Goal: Task Accomplishment & Management: Use online tool/utility

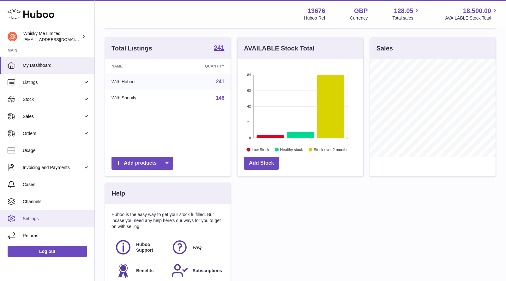
scroll to position [57, 0]
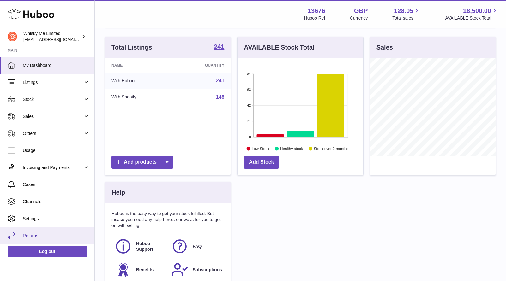
click at [55, 234] on span "Returns" at bounding box center [56, 236] width 67 height 6
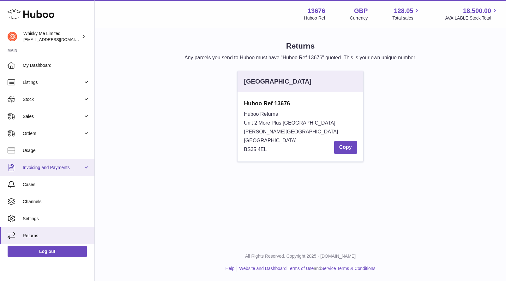
click at [62, 166] on span "Invoicing and Payments" at bounding box center [53, 168] width 60 height 6
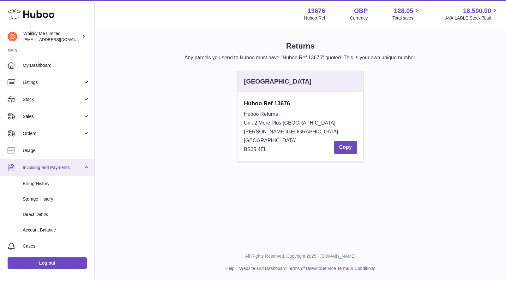
click at [62, 166] on span "Invoicing and Payments" at bounding box center [53, 168] width 60 height 6
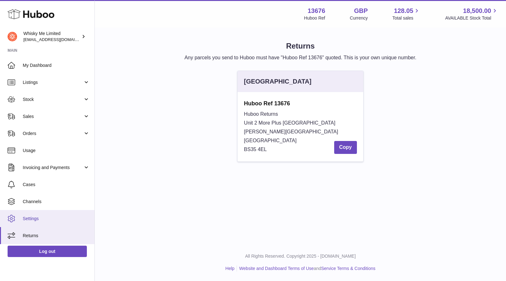
click at [32, 216] on span "Settings" at bounding box center [56, 219] width 67 height 6
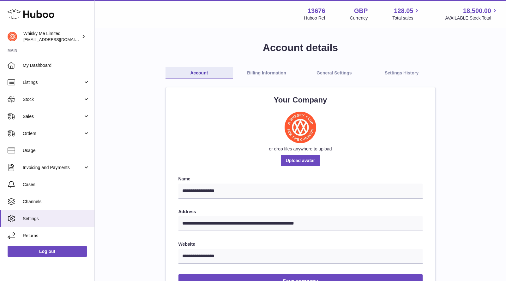
click at [342, 67] on link "General Settings" at bounding box center [334, 73] width 68 height 12
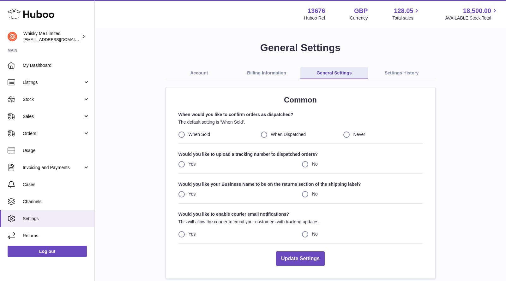
click at [26, 20] on icon at bounding box center [31, 14] width 47 height 13
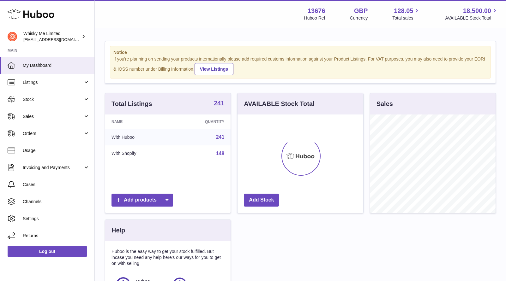
scroll to position [99, 125]
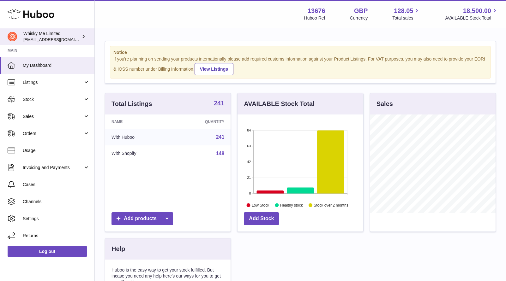
click at [49, 41] on span "[EMAIL_ADDRESS][DOMAIN_NAME]" at bounding box center [57, 39] width 69 height 5
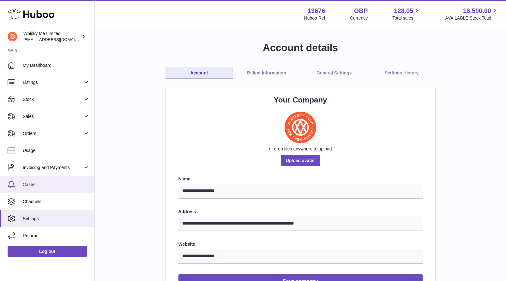
click at [32, 182] on span "Cases" at bounding box center [56, 185] width 67 height 6
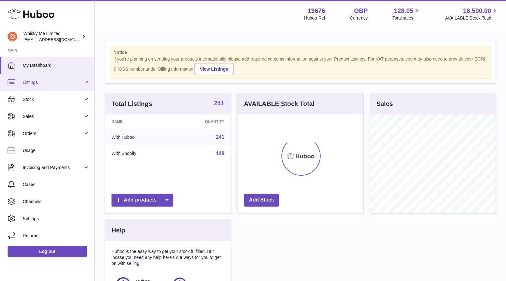
scroll to position [99, 125]
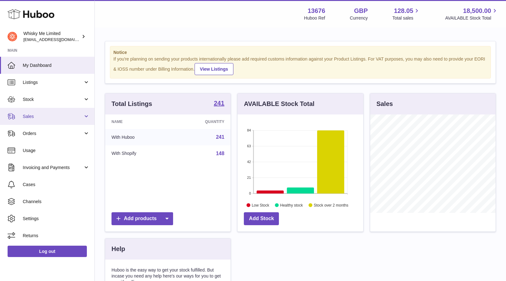
click at [60, 112] on link "Sales" at bounding box center [47, 116] width 94 height 17
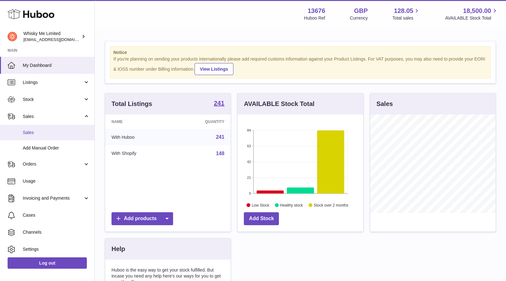
click at [54, 128] on link "Sales" at bounding box center [47, 132] width 94 height 15
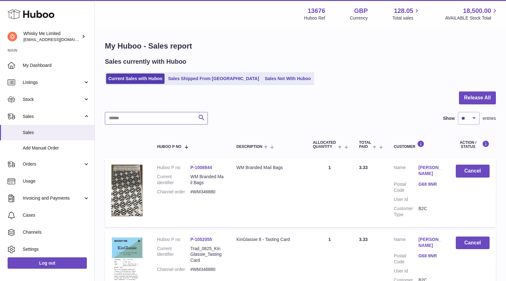
click at [163, 123] on input "text" at bounding box center [156, 118] width 103 height 13
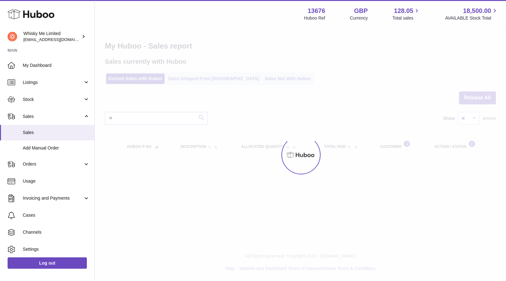
type input "*"
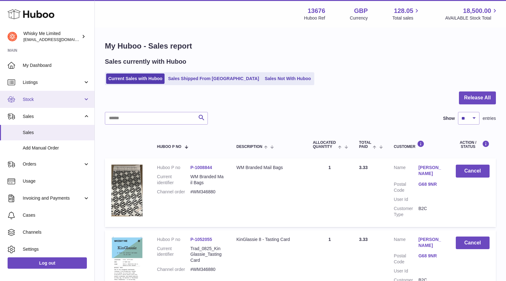
click at [31, 102] on span "Stock" at bounding box center [53, 100] width 60 height 6
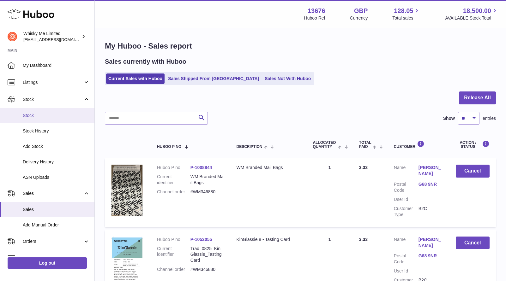
click at [43, 112] on link "Stock" at bounding box center [47, 115] width 94 height 15
click at [49, 113] on span "Stock" at bounding box center [56, 116] width 67 height 6
click at [35, 119] on link "Stock" at bounding box center [47, 115] width 94 height 15
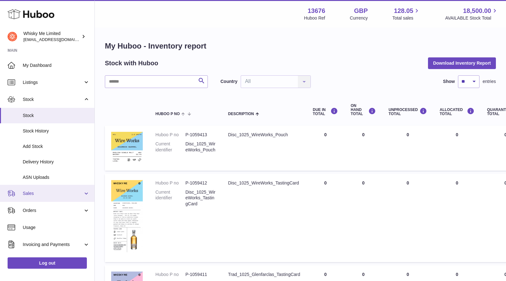
click at [53, 195] on span "Sales" at bounding box center [53, 194] width 60 height 6
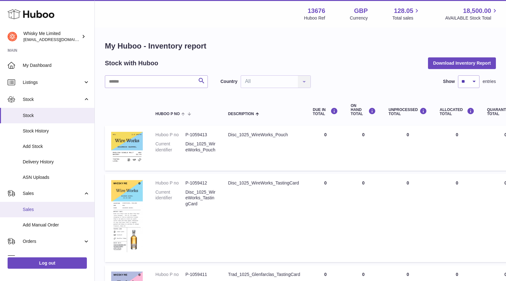
click at [51, 204] on link "Sales" at bounding box center [47, 209] width 94 height 15
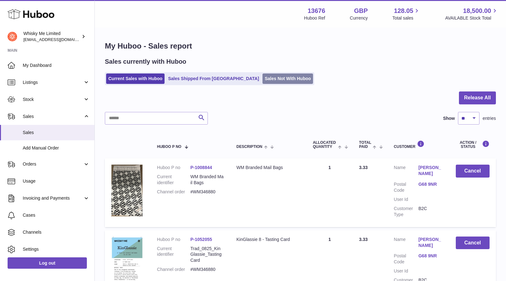
click at [262, 80] on link "Sales Not With Huboo" at bounding box center [287, 79] width 51 height 10
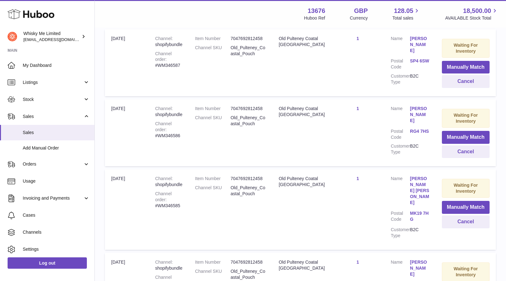
scroll to position [636, 0]
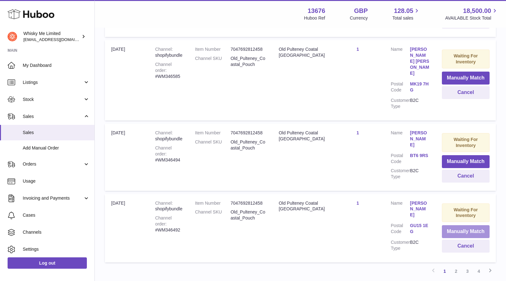
click at [461, 226] on button "Manually Match" at bounding box center [466, 232] width 48 height 13
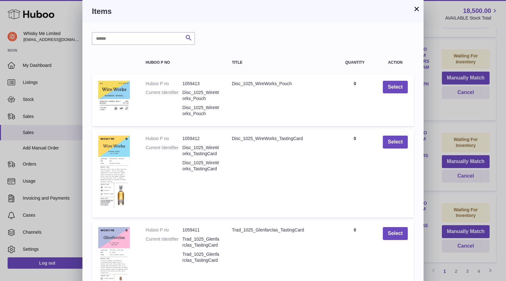
click at [413, 7] on h3 "Items" at bounding box center [253, 11] width 322 height 10
click at [413, 7] on button "×" at bounding box center [417, 9] width 8 height 8
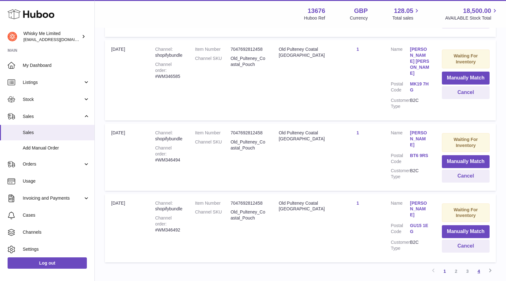
click at [482, 266] on link "4" at bounding box center [478, 271] width 11 height 11
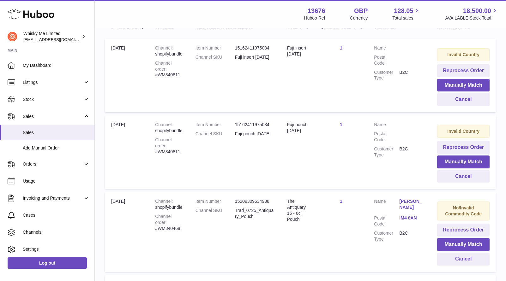
scroll to position [28, 0]
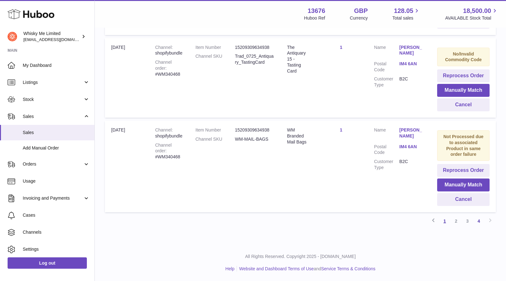
click at [444, 222] on link "1" at bounding box center [444, 221] width 11 height 11
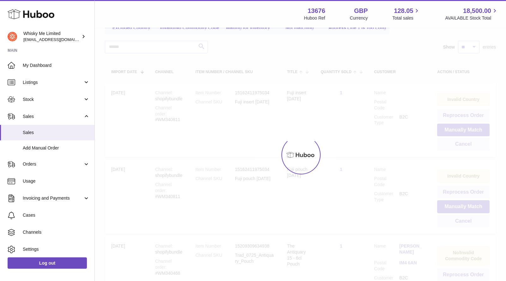
scroll to position [28, 0]
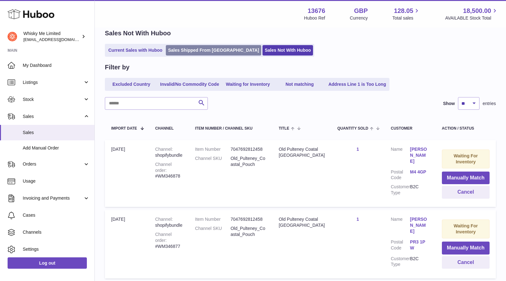
click at [184, 55] on link "Sales Shipped From Huboo" at bounding box center [213, 50] width 95 height 10
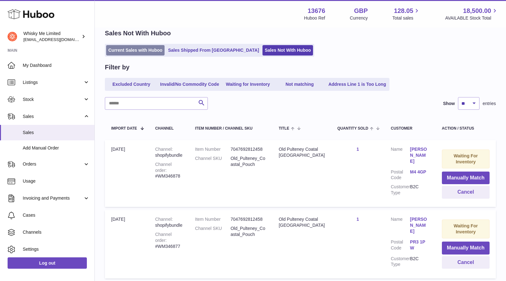
click at [127, 54] on link "Current Sales with Huboo" at bounding box center [135, 50] width 58 height 10
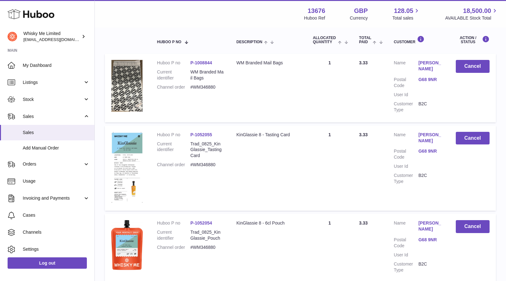
scroll to position [103, 0]
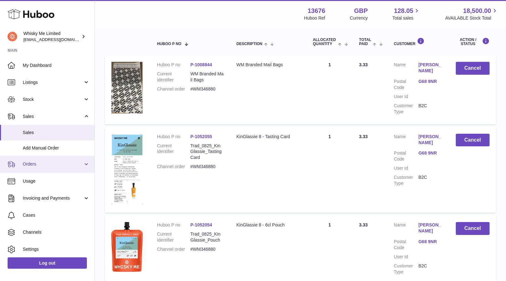
click at [47, 167] on span "Orders" at bounding box center [53, 164] width 60 height 6
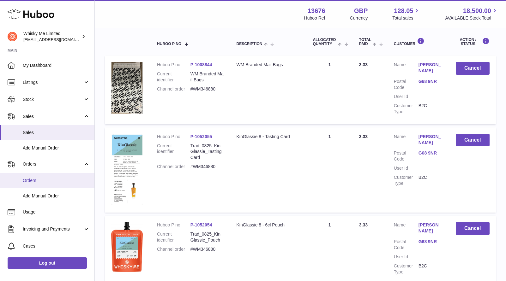
click at [42, 175] on link "Orders" at bounding box center [47, 180] width 94 height 15
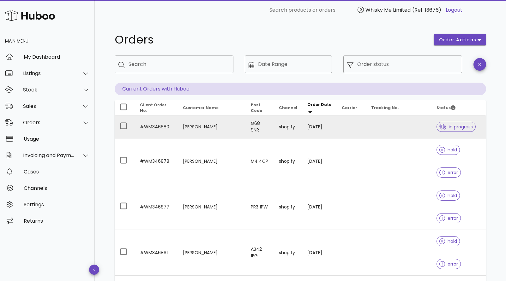
click at [378, 131] on td at bounding box center [398, 127] width 65 height 23
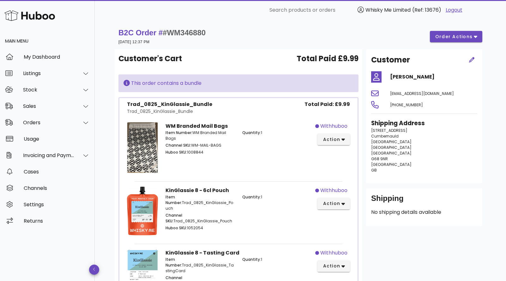
click at [400, 217] on div "Shipping No shipping details available" at bounding box center [424, 208] width 116 height 38
click at [461, 37] on span "order actions" at bounding box center [454, 36] width 38 height 7
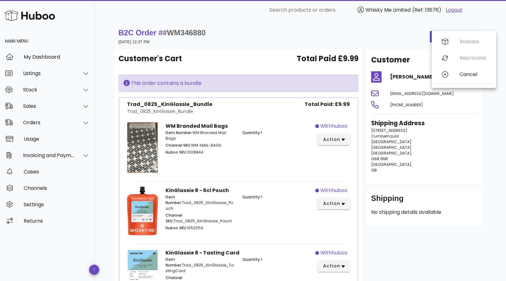
click at [328, 35] on div "B2C Order # #WM346880 [DATE] 12:37 PM order actions" at bounding box center [300, 37] width 364 height 18
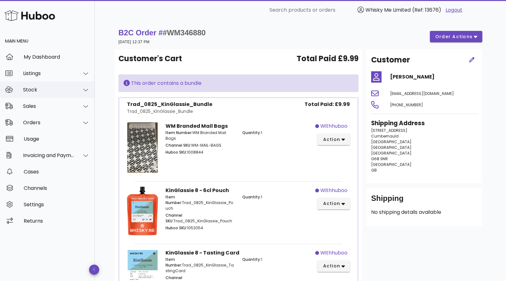
click at [53, 89] on div "Stock" at bounding box center [48, 90] width 51 height 6
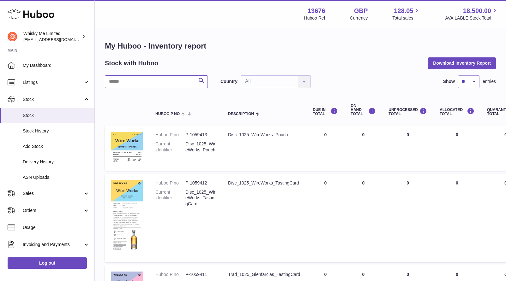
click at [142, 82] on input "text" at bounding box center [156, 81] width 103 height 13
type input "********"
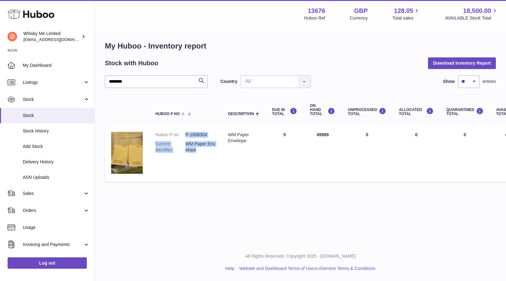
drag, startPoint x: 185, startPoint y: 136, endPoint x: 200, endPoint y: 149, distance: 20.1
click at [200, 149] on dl "Huboo P no P-1008304 Current identifier WM Paper Envelope" at bounding box center [185, 144] width 60 height 24
copy dl "P-1008304 Current identifier WM Paper Envelope"
click at [37, 121] on link "Stock" at bounding box center [47, 115] width 94 height 15
click at [45, 193] on span "Sales" at bounding box center [53, 194] width 60 height 6
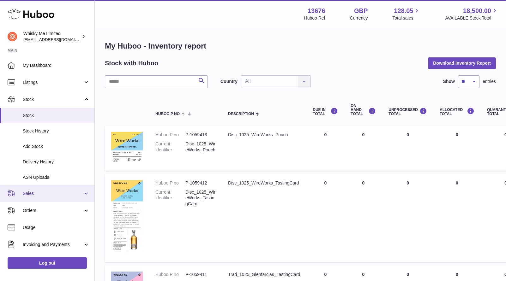
click at [44, 190] on link "Sales" at bounding box center [47, 193] width 94 height 17
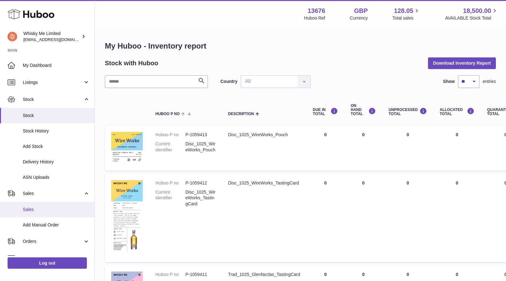
click at [39, 215] on link "Sales" at bounding box center [47, 209] width 94 height 15
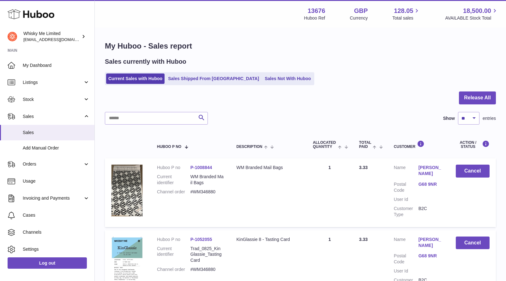
click at [201, 85] on ul "Current Sales with Huboo Sales Shipped From Huboo Sales Not With Huboo" at bounding box center [209, 78] width 209 height 13
click at [196, 82] on link "Sales Shipped From Huboo" at bounding box center [213, 79] width 95 height 10
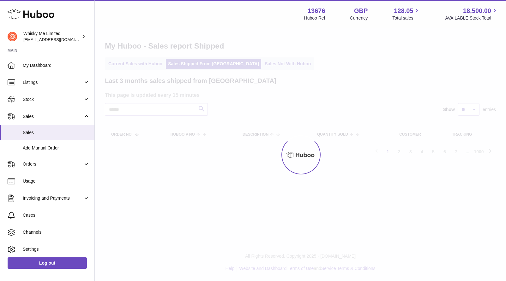
drag, startPoint x: 0, startPoint y: 0, endPoint x: 254, endPoint y: 81, distance: 266.1
click at [254, 81] on div at bounding box center [300, 154] width 411 height 253
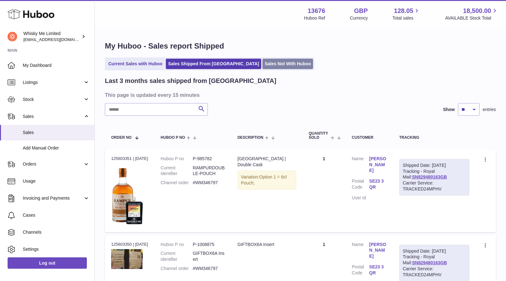
click at [262, 69] on link "Sales Not With Huboo" at bounding box center [287, 64] width 51 height 10
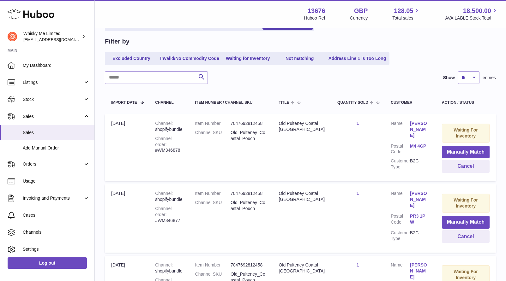
scroll to position [636, 0]
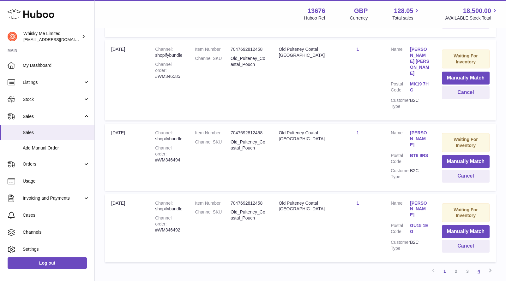
click at [479, 266] on link "4" at bounding box center [478, 271] width 11 height 11
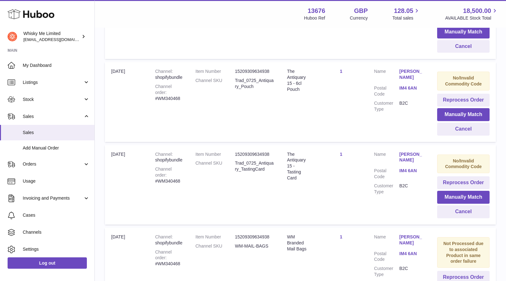
scroll to position [367, 0]
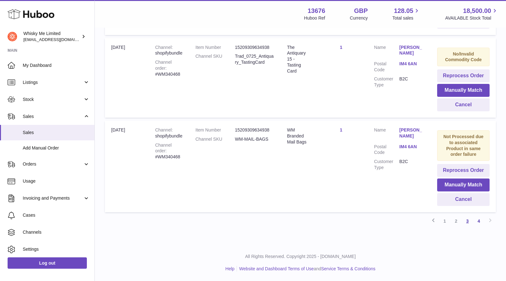
click at [470, 223] on link "3" at bounding box center [467, 221] width 11 height 11
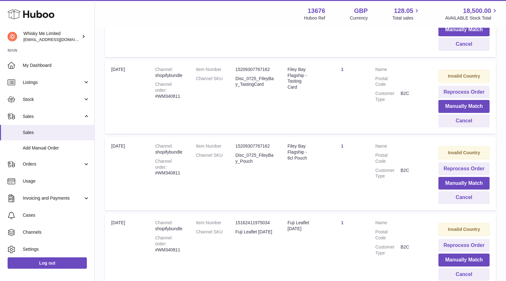
scroll to position [695, 0]
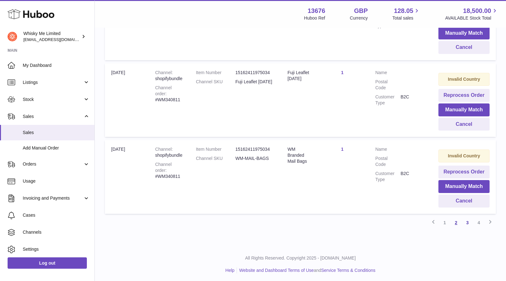
click at [459, 225] on link "2" at bounding box center [455, 222] width 11 height 11
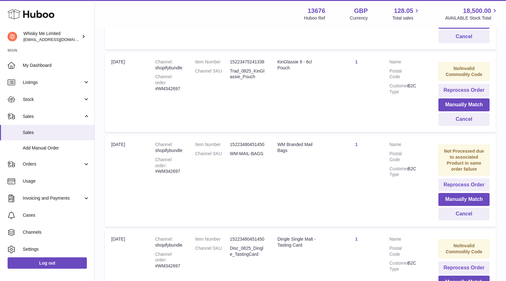
scroll to position [509, 0]
click at [167, 157] on div "Channel order #WM342697" at bounding box center [168, 166] width 27 height 18
copy div "WM342697"
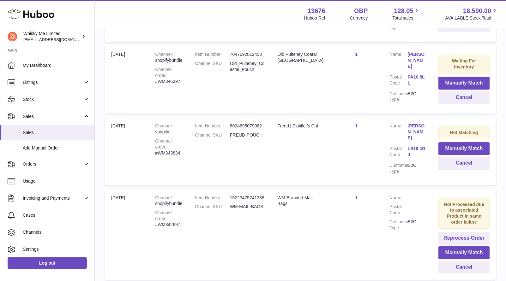
scroll to position [195, 0]
click at [170, 210] on div "Channel order #WM342697" at bounding box center [168, 219] width 27 height 18
copy div "WM342697"
click at [346, 154] on td "Quantity Sold 1" at bounding box center [356, 151] width 53 height 69
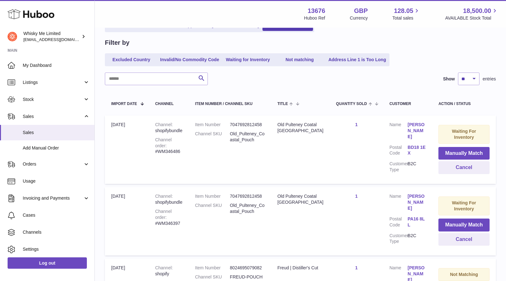
scroll to position [47, 0]
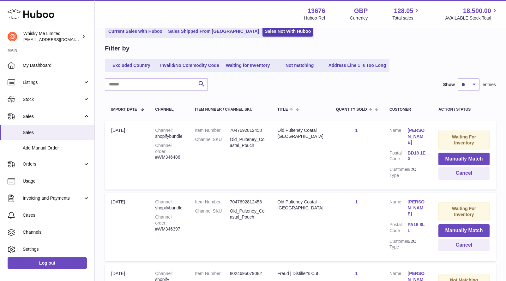
click at [163, 226] on div "Channel order #WM346397" at bounding box center [168, 223] width 27 height 18
copy div "WM346397"
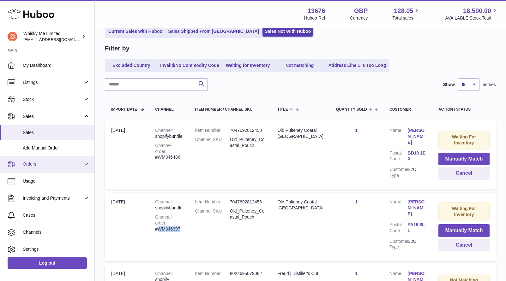
click at [46, 169] on link "Orders" at bounding box center [47, 164] width 94 height 17
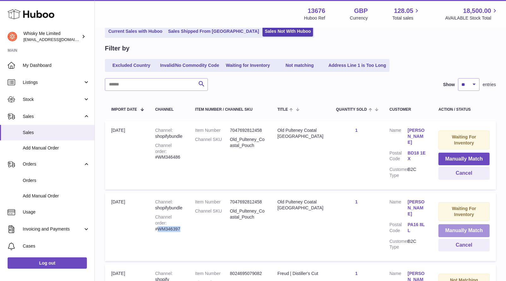
click at [450, 228] on button "Manually Match" at bounding box center [463, 231] width 51 height 13
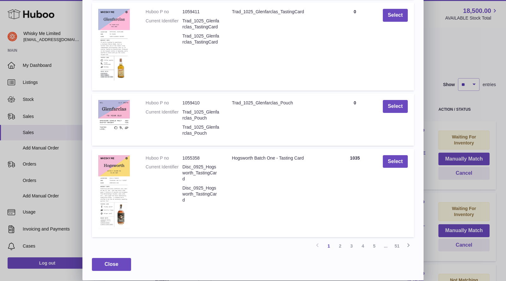
scroll to position [0, 0]
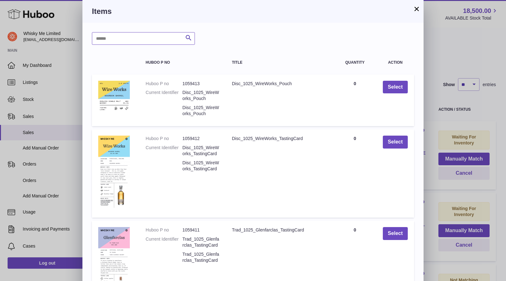
click at [132, 42] on input "text" at bounding box center [143, 38] width 103 height 13
paste input "********"
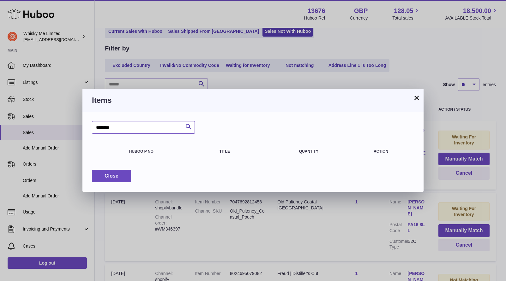
drag, startPoint x: 158, startPoint y: 124, endPoint x: 90, endPoint y: 122, distance: 67.9
click at [89, 122] on div "******** Search Huboo P no Title Quantity Action Close" at bounding box center [252, 152] width 341 height 80
click at [90, 122] on div "******** Search Huboo P no Title Quantity Action Close" at bounding box center [252, 152] width 341 height 80
drag, startPoint x: 118, startPoint y: 127, endPoint x: 65, endPoint y: 127, distance: 53.7
click at [65, 127] on div "× Items ******** Search Huboo P no Title Quantity Action Close" at bounding box center [253, 140] width 506 height 281
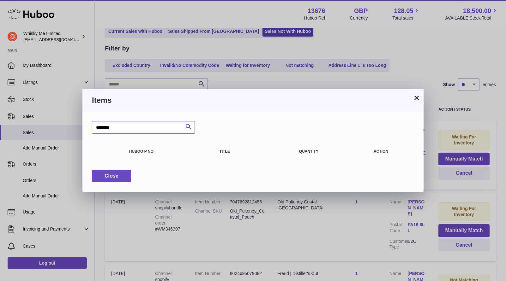
paste input "**********"
type input "**********"
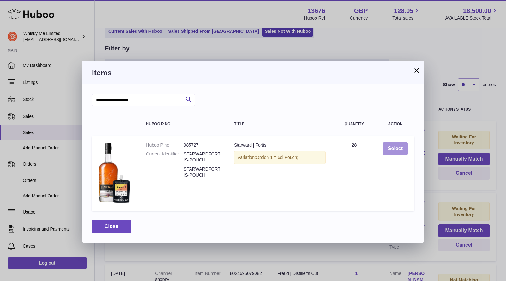
click at [396, 150] on button "Select" at bounding box center [395, 148] width 25 height 13
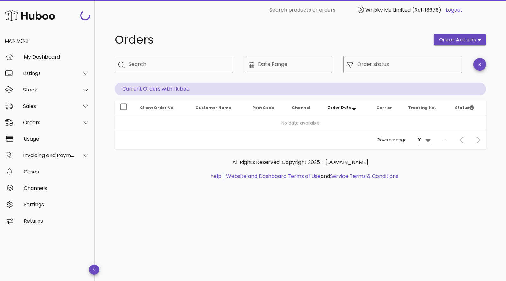
click at [143, 57] on div "Search" at bounding box center [179, 65] width 100 height 18
paste input "********"
type input "********"
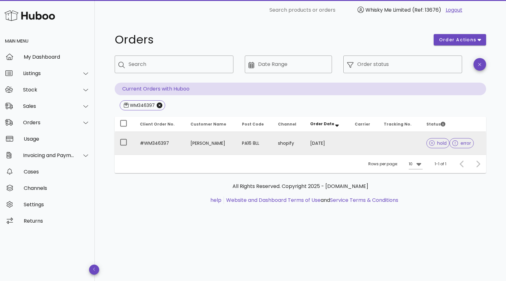
click at [153, 139] on td "#WM346397" at bounding box center [160, 143] width 51 height 23
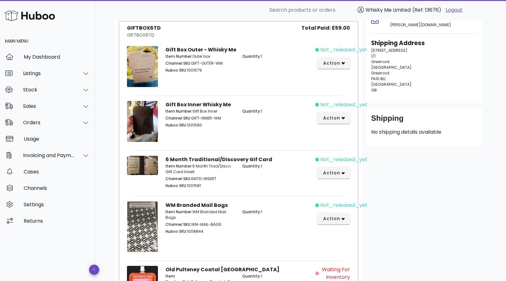
scroll to position [204, 0]
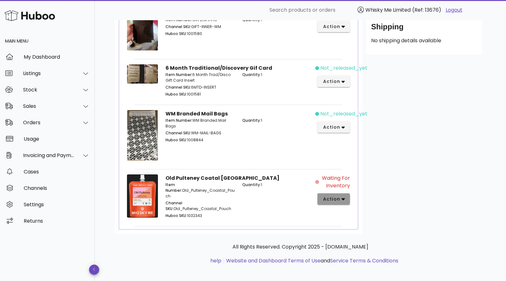
click at [325, 203] on button "action" at bounding box center [333, 199] width 33 height 11
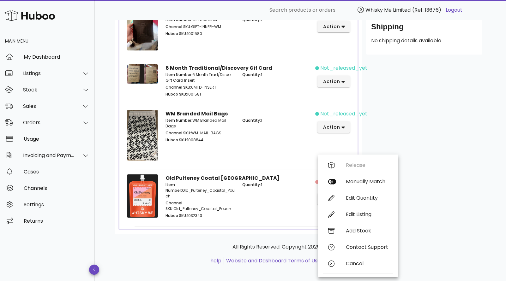
click at [438, 144] on div "Customer [PERSON_NAME] [PERSON_NAME][EMAIL_ADDRESS][PERSON_NAME][DOMAIN_NAME] S…" at bounding box center [424, 57] width 124 height 353
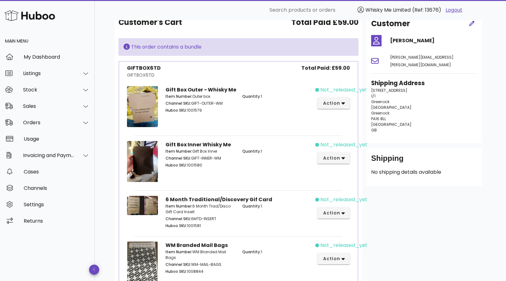
scroll to position [54, 0]
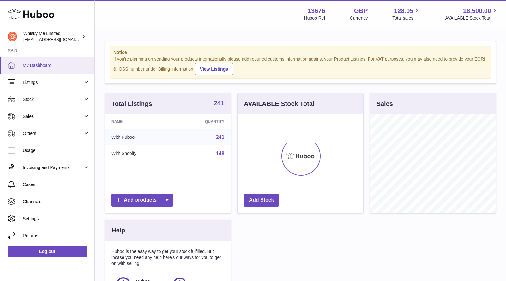
scroll to position [99, 125]
click at [42, 94] on link "Stock" at bounding box center [47, 99] width 94 height 17
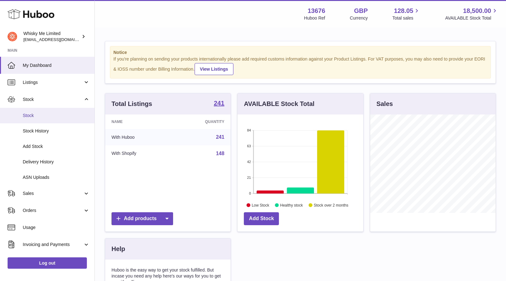
click at [45, 111] on link "Stock" at bounding box center [47, 115] width 94 height 15
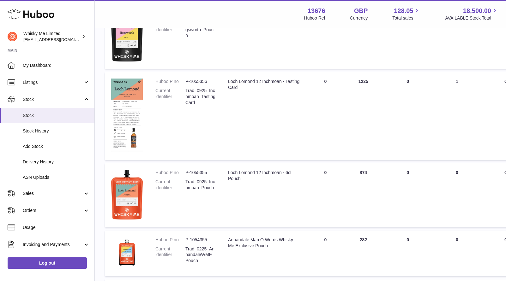
scroll to position [645, 0]
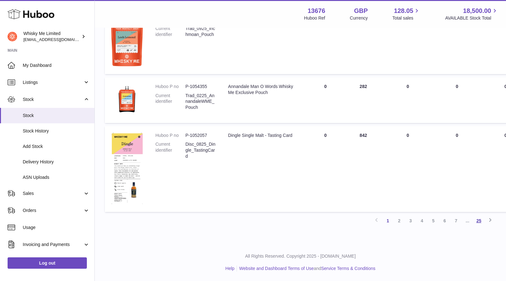
click at [478, 222] on link "25" at bounding box center [478, 220] width 11 height 11
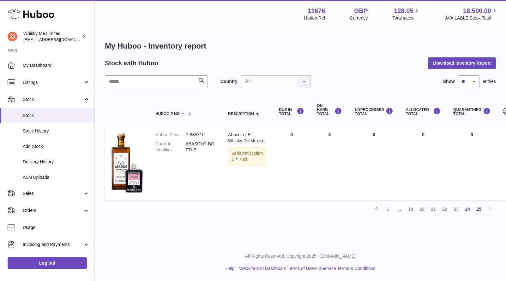
click at [469, 212] on link "24" at bounding box center [467, 209] width 11 height 11
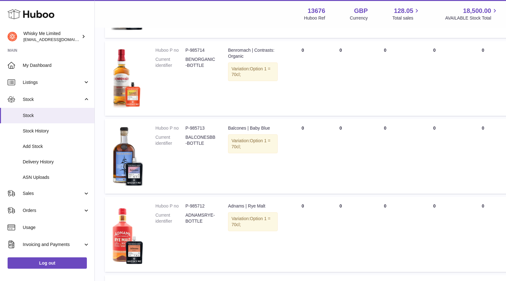
scroll to position [678, 0]
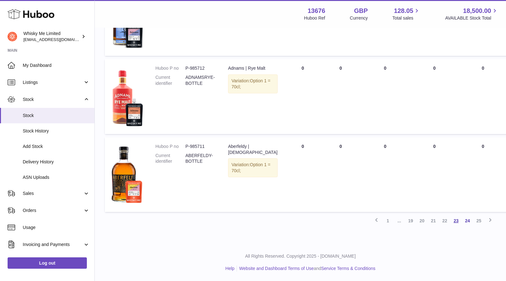
click at [456, 221] on link "23" at bounding box center [455, 220] width 11 height 11
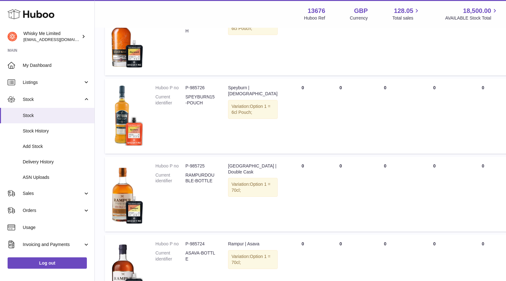
scroll to position [329, 0]
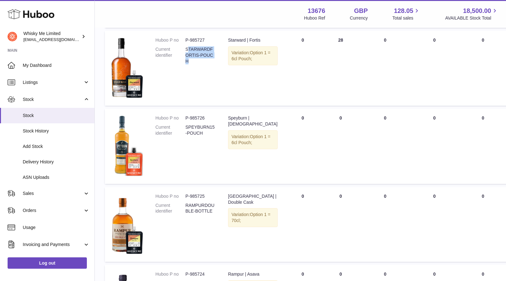
drag, startPoint x: 200, startPoint y: 59, endPoint x: 187, endPoint y: 47, distance: 18.1
click at [187, 47] on dd "STARWARDFORTIS-POUCH" at bounding box center [200, 55] width 30 height 18
click at [185, 39] on dd "P-985727" at bounding box center [200, 40] width 30 height 6
drag, startPoint x: 185, startPoint y: 39, endPoint x: 209, endPoint y: 39, distance: 23.7
click at [209, 39] on dd "P-985727" at bounding box center [200, 40] width 30 height 6
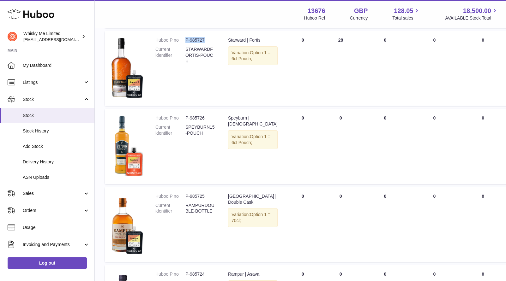
copy dd "P-985727"
click at [204, 65] on dl "Huboo P no P-985727 Current identifier STARWARDFORTIS-POUCH" at bounding box center [185, 52] width 60 height 30
drag, startPoint x: 197, startPoint y: 60, endPoint x: 186, endPoint y: 49, distance: 15.6
click at [186, 49] on dd "STARWARDFORTIS-POUCH" at bounding box center [200, 55] width 30 height 18
copy dd "STARWARDFORTIS-POUCH"
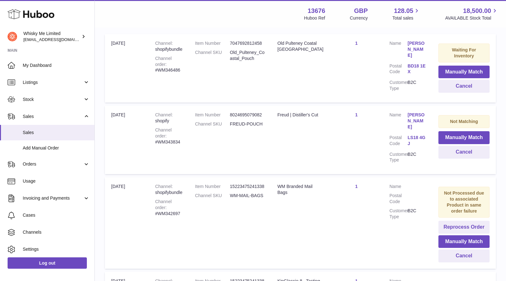
scroll to position [131, 0]
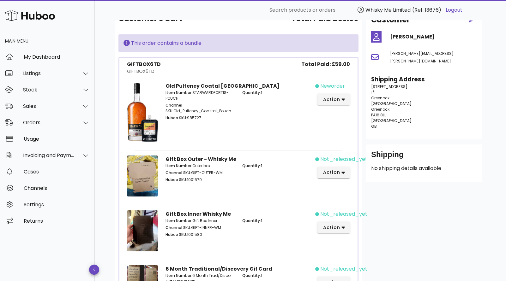
scroll to position [41, 0]
